Goal: Task Accomplishment & Management: Use online tool/utility

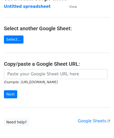
scroll to position [52, 0]
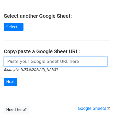
click at [21, 63] on input "url" at bounding box center [56, 62] width 104 height 10
paste input "[URL][DOMAIN_NAME]"
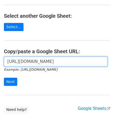
scroll to position [0, 117]
type input "[URL][DOMAIN_NAME]"
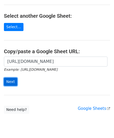
scroll to position [0, 0]
click at [11, 79] on input "Next" at bounding box center [10, 82] width 13 height 8
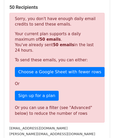
scroll to position [176, 0]
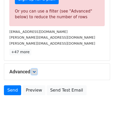
click at [34, 71] on icon at bounding box center [34, 71] width 3 height 3
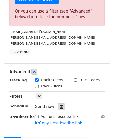
click at [58, 105] on div at bounding box center [61, 106] width 7 height 7
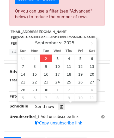
type input "2025-09-02 12:00"
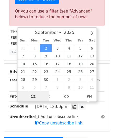
paste input "4"
type input "4"
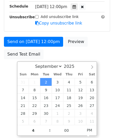
scroll to position [106, 0]
type input "2025-09-02 16:00"
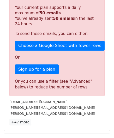
scroll to position [240, 0]
